Goal: Navigation & Orientation: Find specific page/section

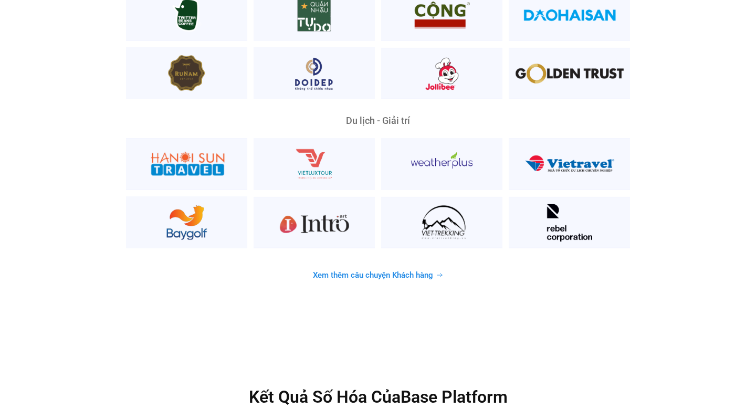
scroll to position [2713, 0]
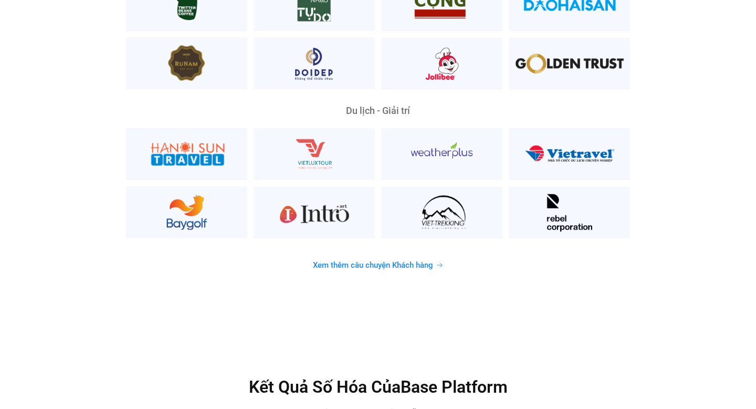
click at [325, 261] on span "Xem thêm câu chuyện Khách hàng" at bounding box center [373, 265] width 120 height 8
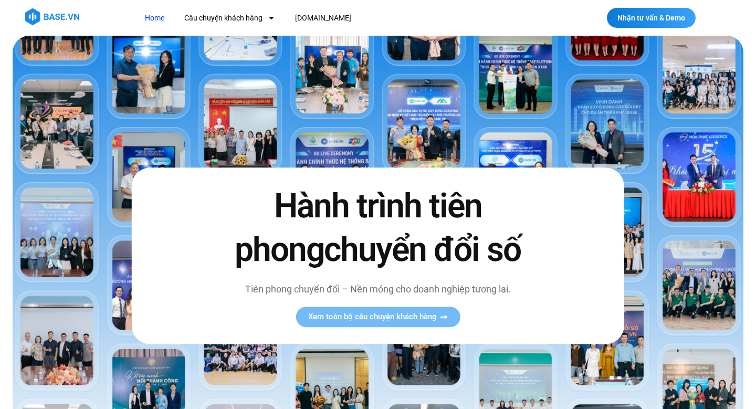
click at [152, 16] on link "Home" at bounding box center [154, 17] width 35 height 19
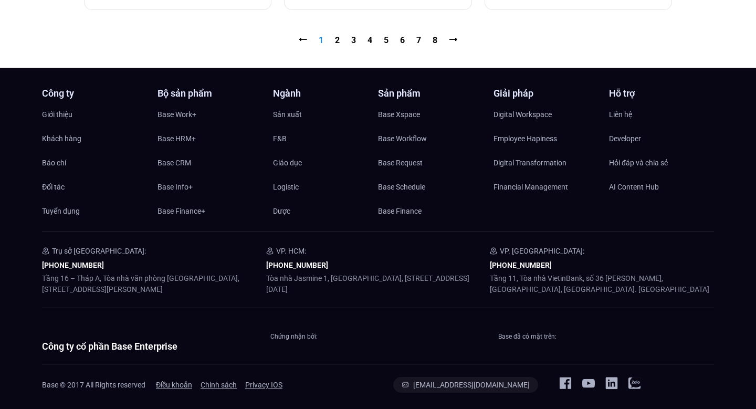
scroll to position [1309, 0]
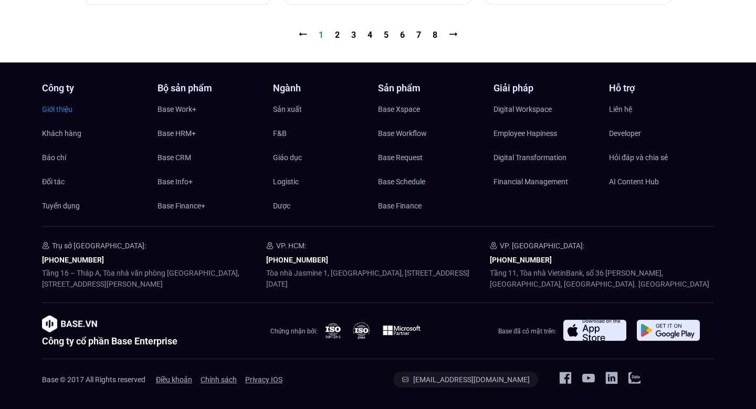
click at [66, 109] on span "Giới thiệu" at bounding box center [57, 109] width 30 height 16
